Goal: Consume media (video, audio): Consume media (video, audio)

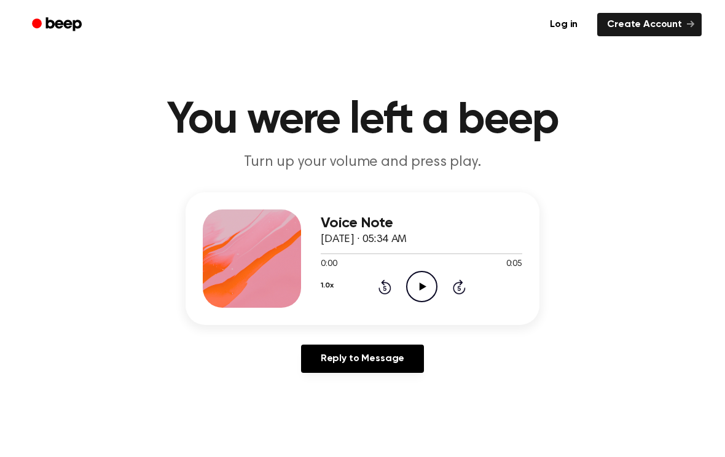
click at [406, 290] on icon "Play Audio" at bounding box center [421, 286] width 31 height 31
click at [432, 288] on icon "Play Audio" at bounding box center [421, 286] width 31 height 31
click at [429, 289] on icon "Play Audio" at bounding box center [421, 286] width 31 height 31
click at [417, 306] on div "Voice Note [DATE] · 05:15 AM 0:04 0:04 Your browser does not support the [objec…" at bounding box center [421, 258] width 201 height 98
click at [427, 292] on icon "Play Audio" at bounding box center [421, 286] width 31 height 31
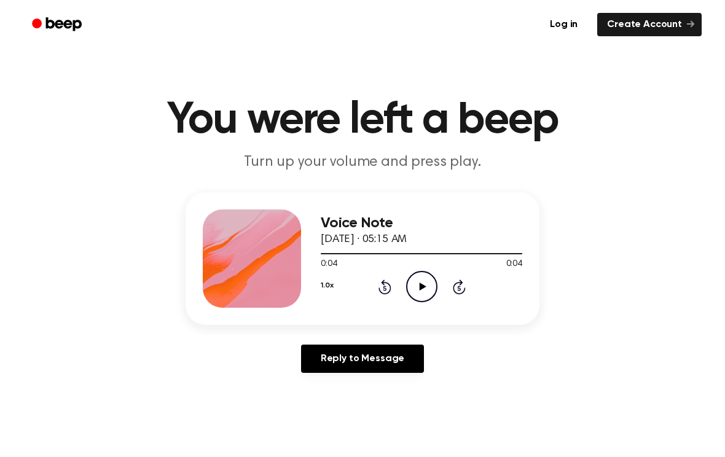
click at [414, 283] on icon "Play Audio" at bounding box center [421, 286] width 31 height 31
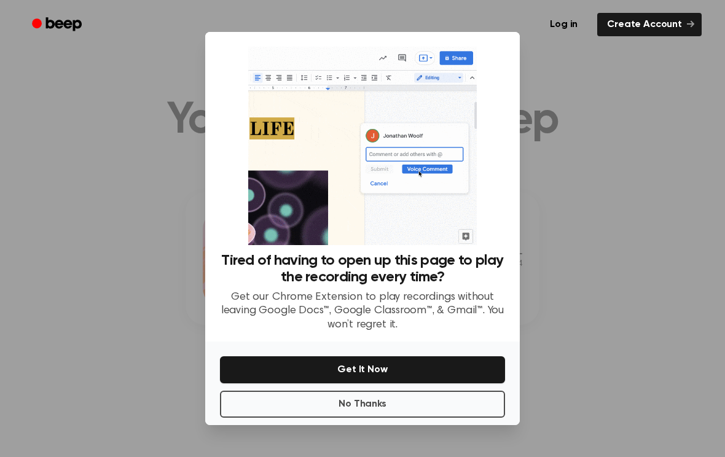
click at [407, 399] on button "No Thanks" at bounding box center [362, 404] width 285 height 27
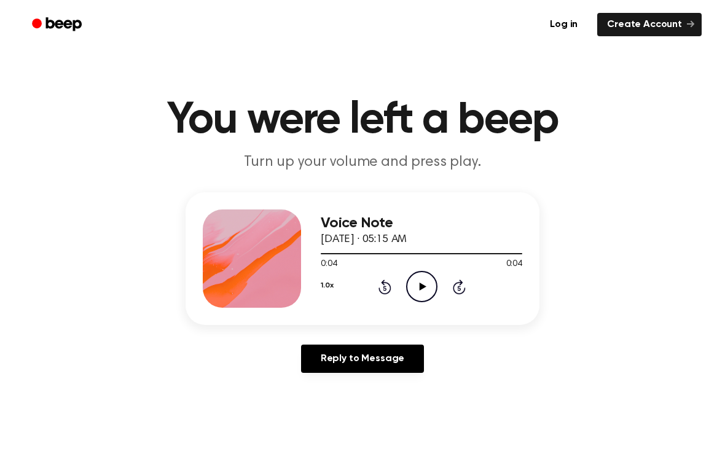
click at [427, 289] on icon "Play Audio" at bounding box center [421, 286] width 31 height 31
click at [431, 298] on circle at bounding box center [422, 286] width 30 height 30
click at [431, 292] on icon "Play Audio" at bounding box center [421, 286] width 31 height 31
click at [434, 290] on icon "Play Audio" at bounding box center [421, 286] width 31 height 31
